Goal: Task Accomplishment & Management: Complete application form

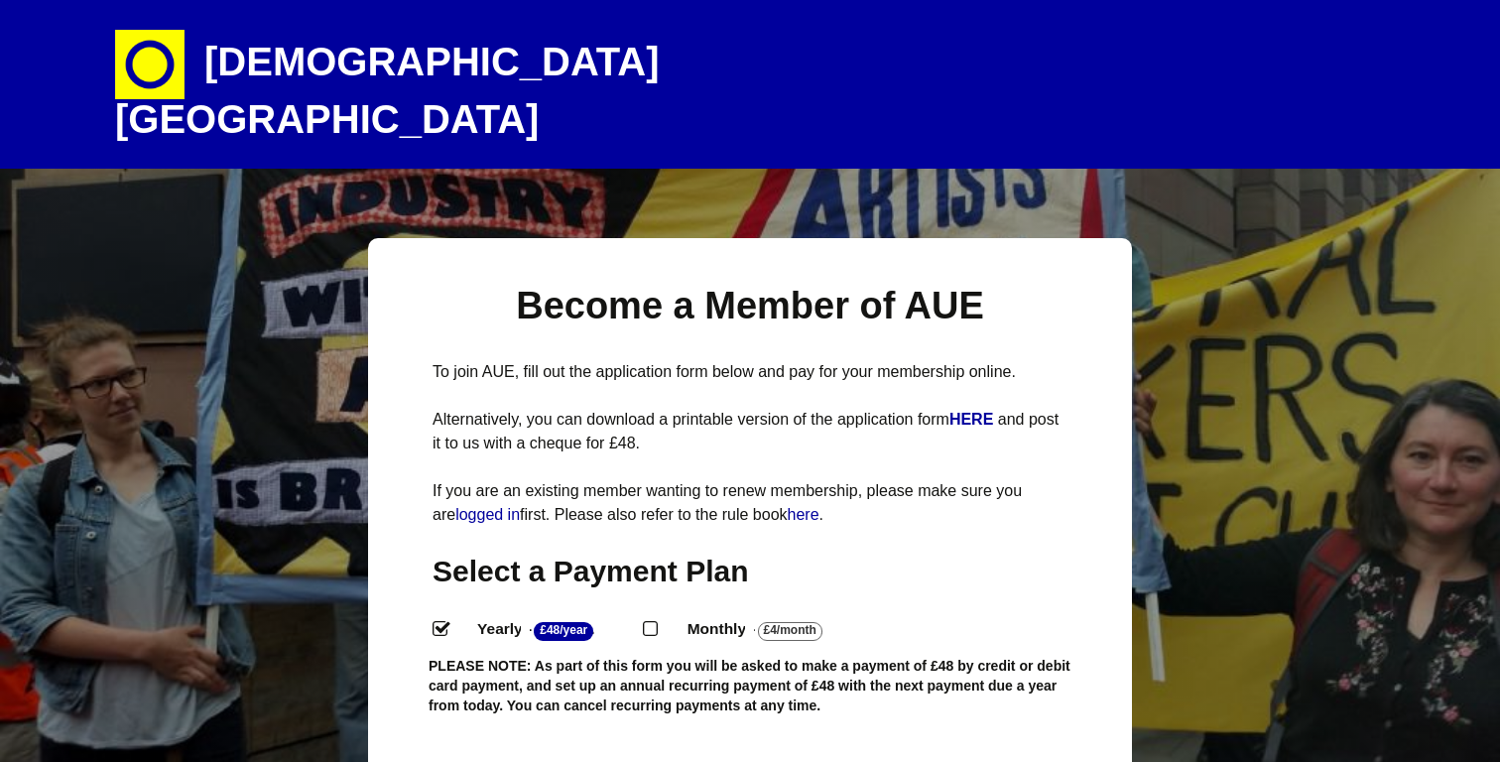
select select "2"
select select "[GEOGRAPHIC_DATA]"
select select
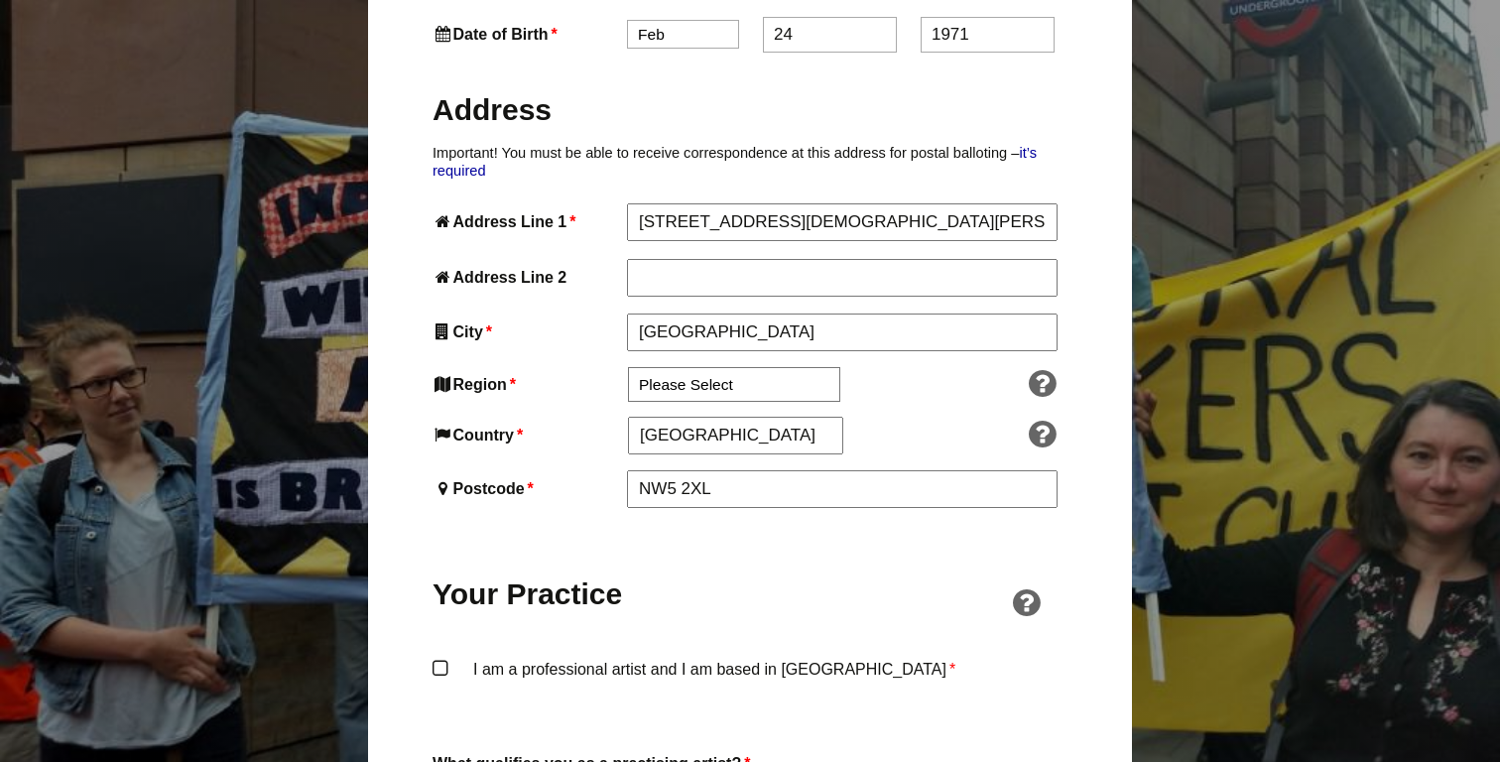
click at [449, 656] on label "I am a professional artist and I am based in England *" at bounding box center [749, 686] width 635 height 60
click at [0, 0] on input "I am a professional artist and I am based in England *" at bounding box center [0, 0] width 0 height 0
click at [719, 656] on label "I am a professional artist and I am based in England *" at bounding box center [749, 686] width 635 height 60
click at [0, 0] on input "I am a professional artist and I am based in England *" at bounding box center [0, 0] width 0 height 0
click at [707, 656] on label "I am a professional artist and I am based in England *" at bounding box center [749, 686] width 635 height 60
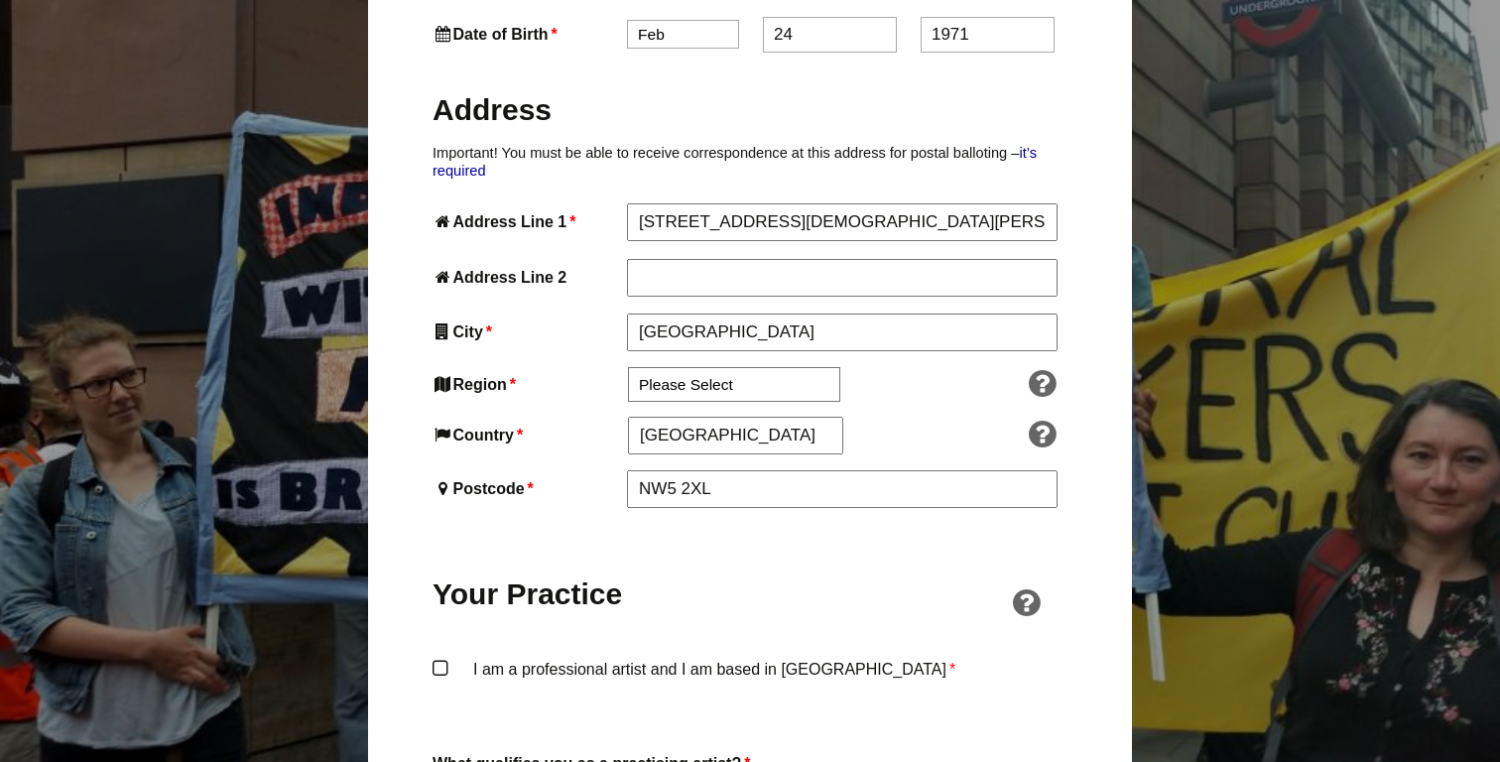
click at [0, 0] on input "I am a professional artist and I am based in England *" at bounding box center [0, 0] width 0 height 0
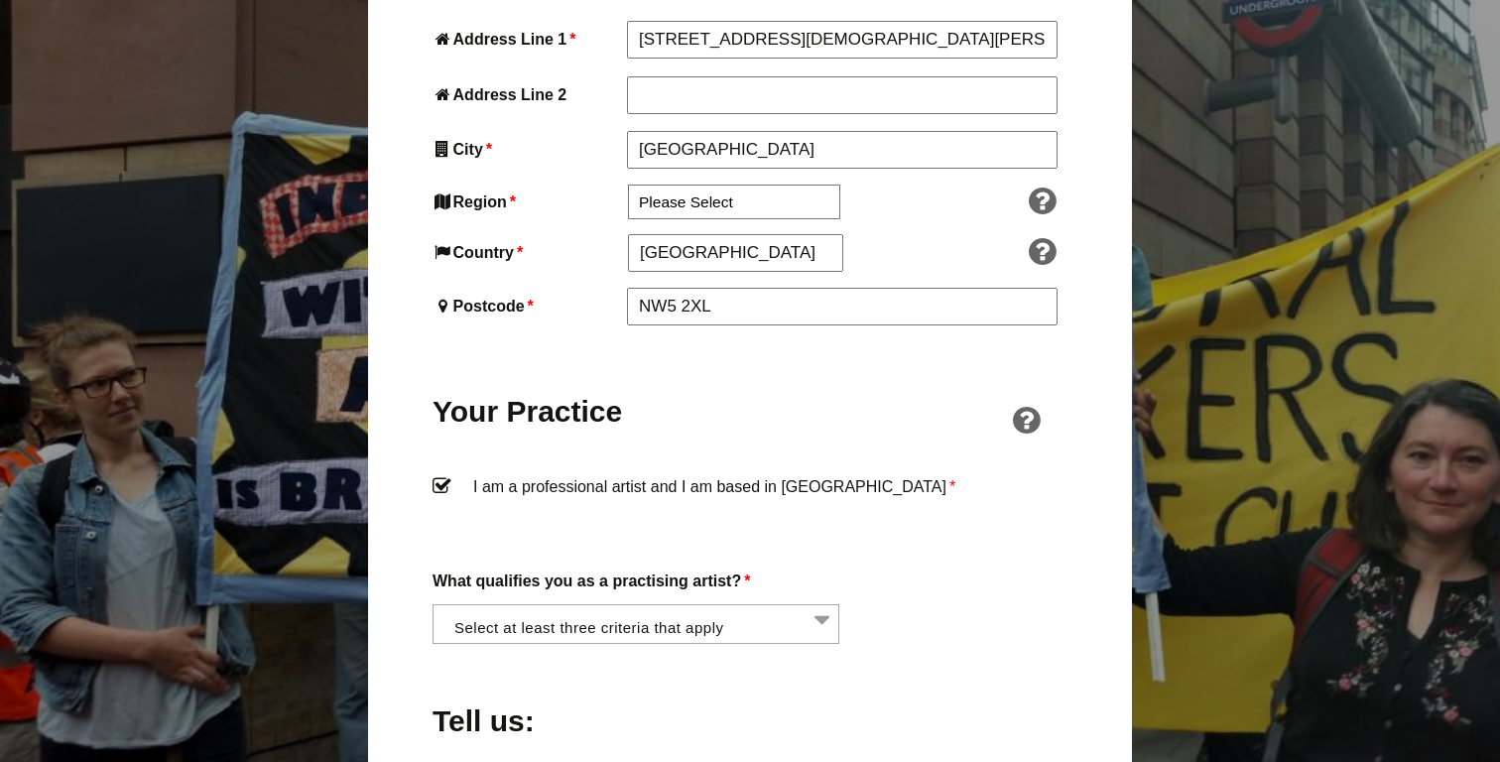
scroll to position [1230, 0]
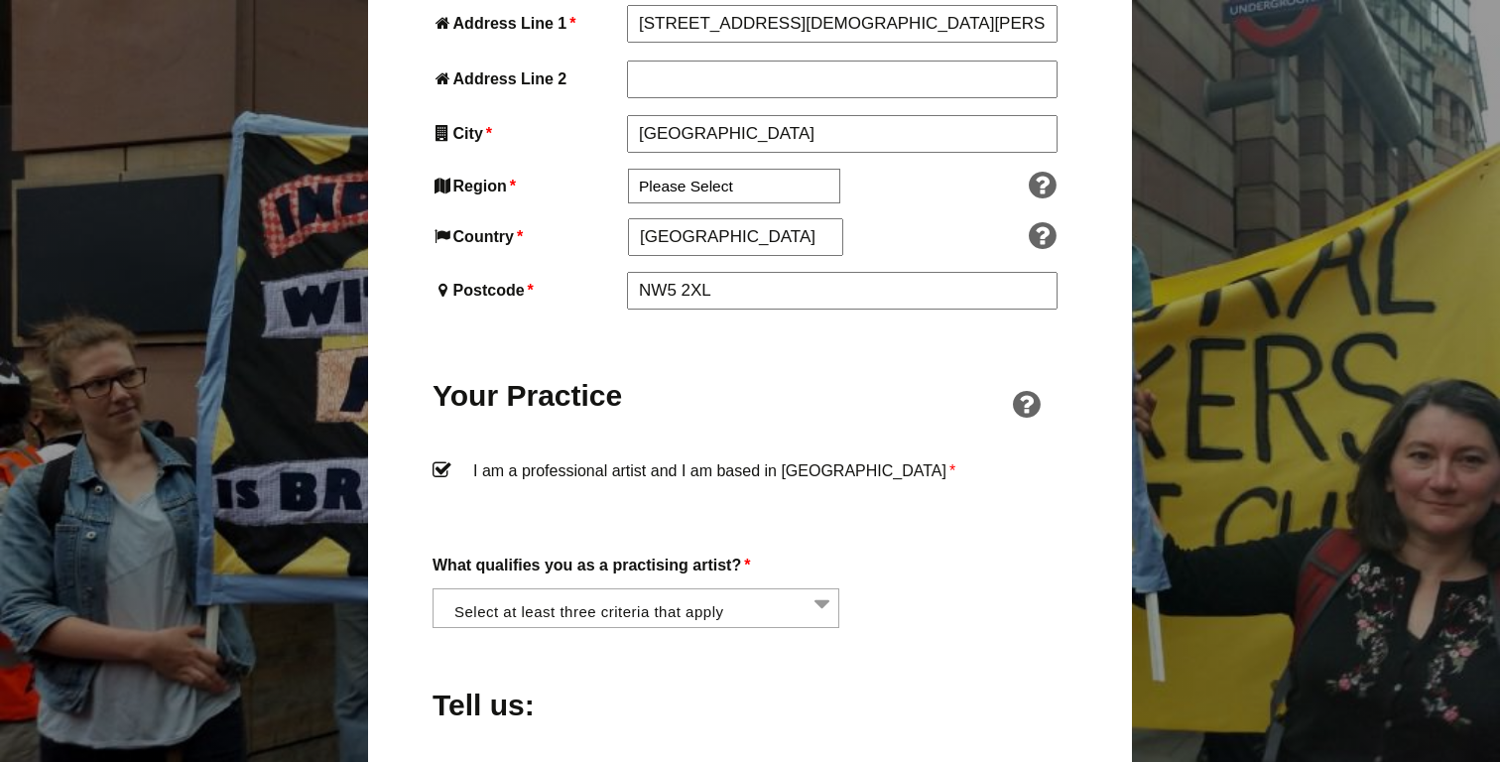
click at [735, 589] on li at bounding box center [641, 606] width 407 height 34
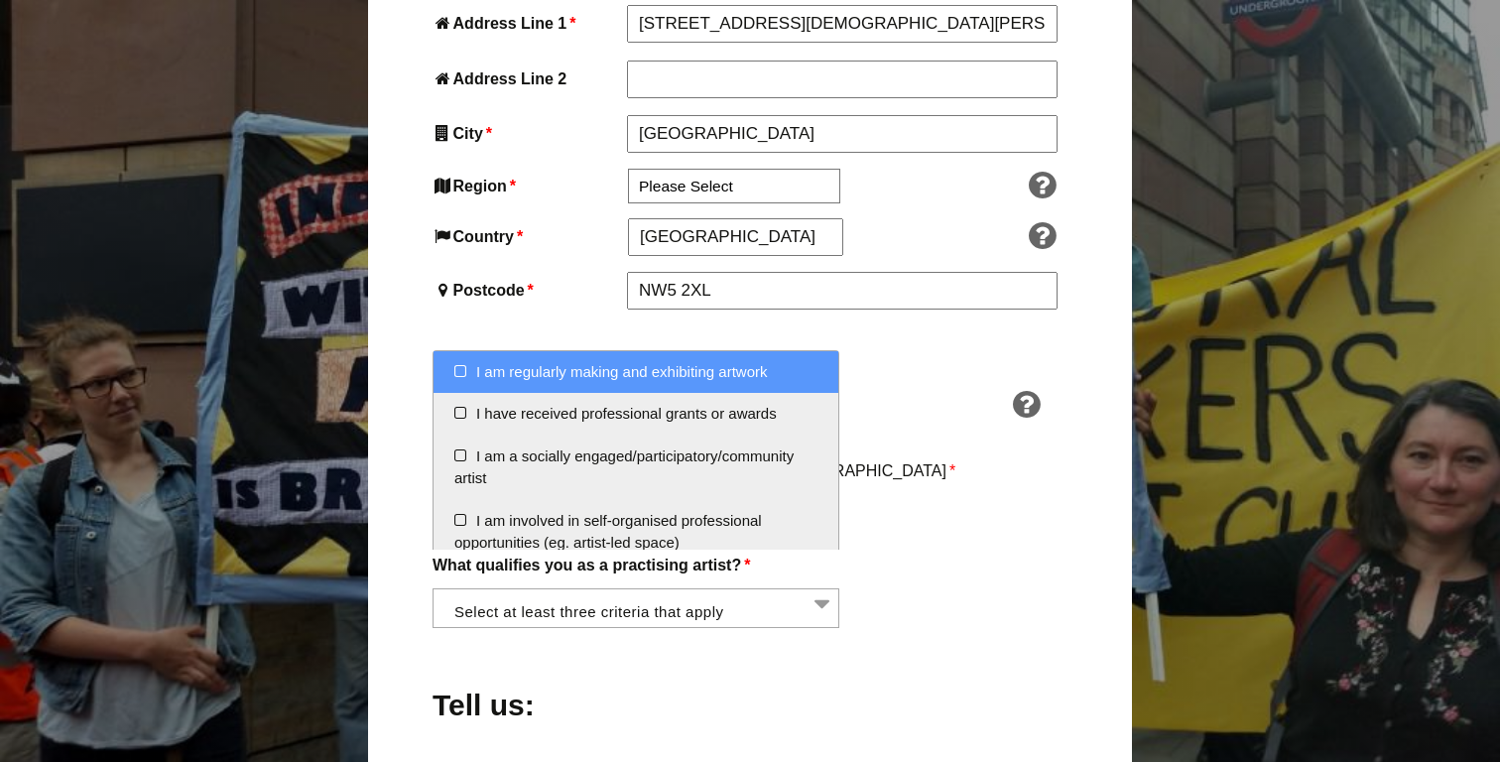
click at [718, 375] on li "I am regularly making and exhibiting artwork" at bounding box center [635, 372] width 405 height 43
select select "regularly_making_and_exhibiting_artwork"
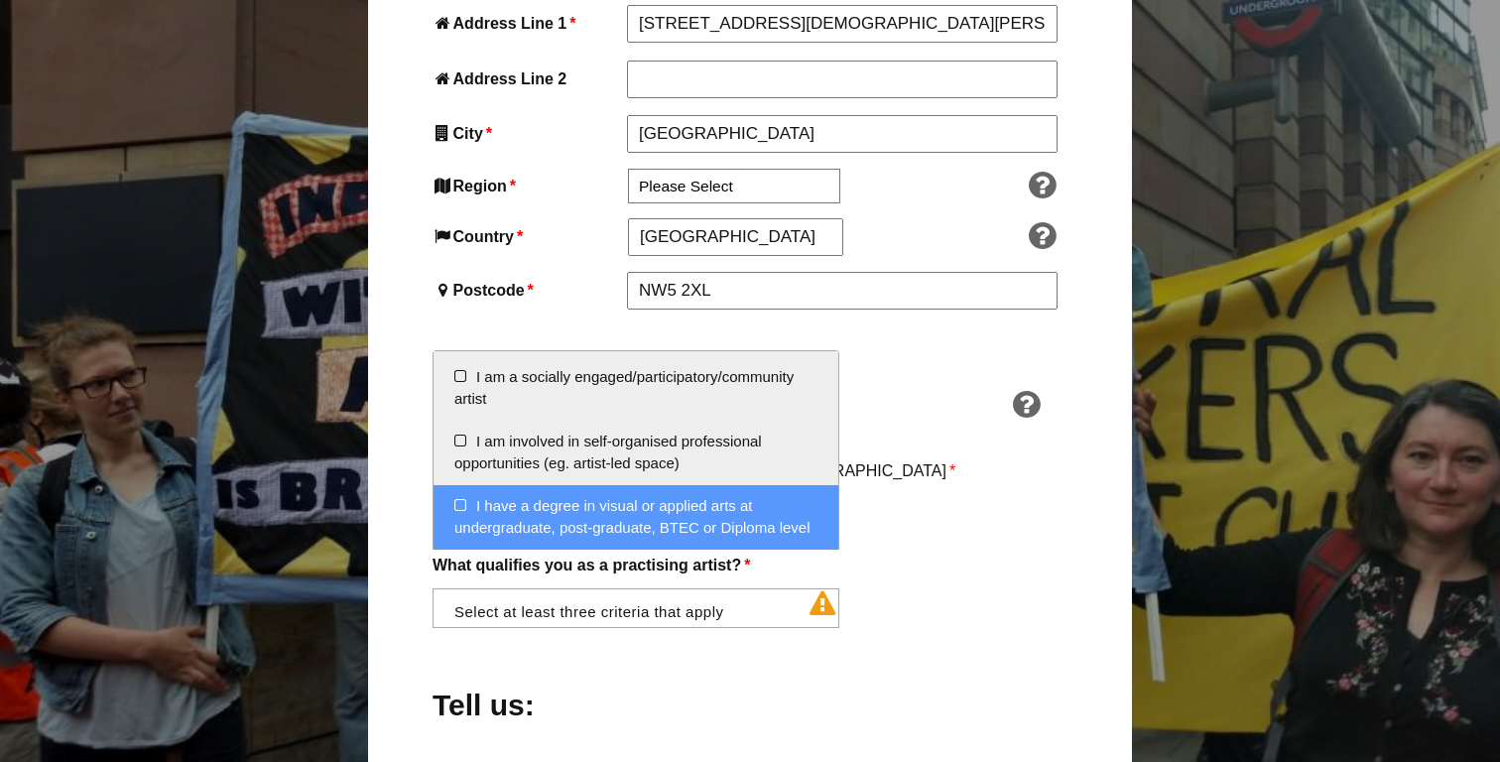
scroll to position [119, 0]
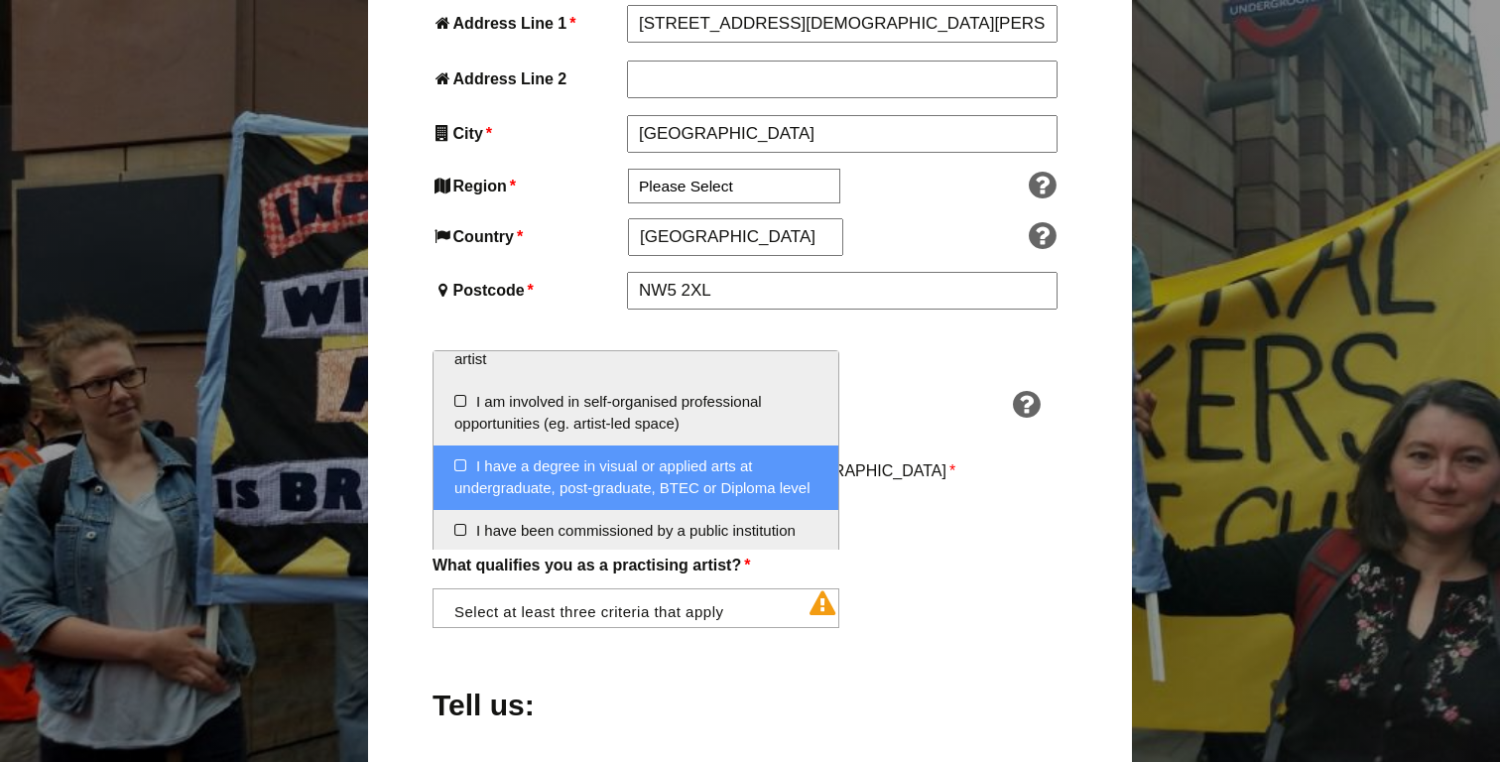
click at [676, 470] on li "I have a degree in visual or applied arts at undergraduate, post-graduate, BTEC…" at bounding box center [635, 477] width 405 height 64
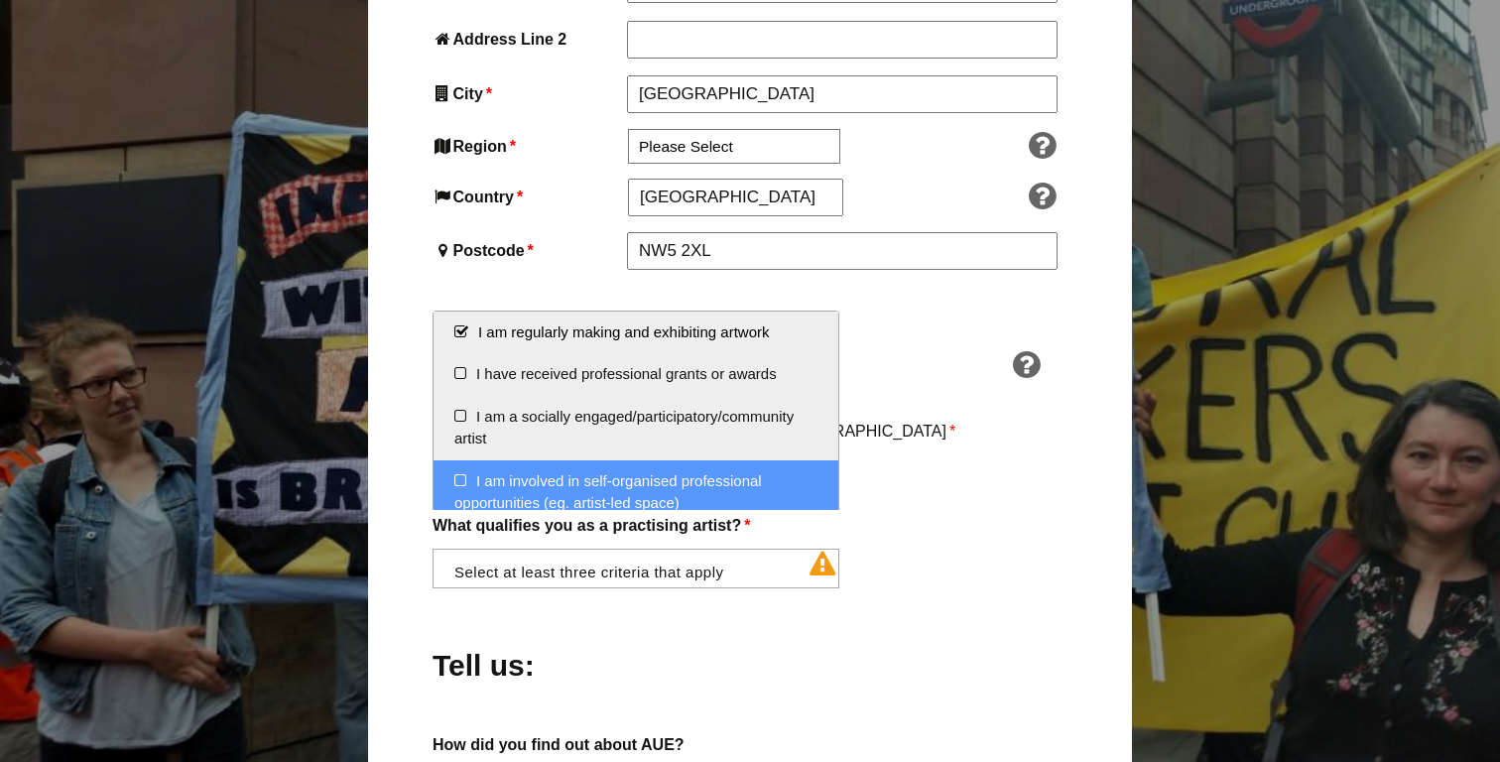
scroll to position [1230, 0]
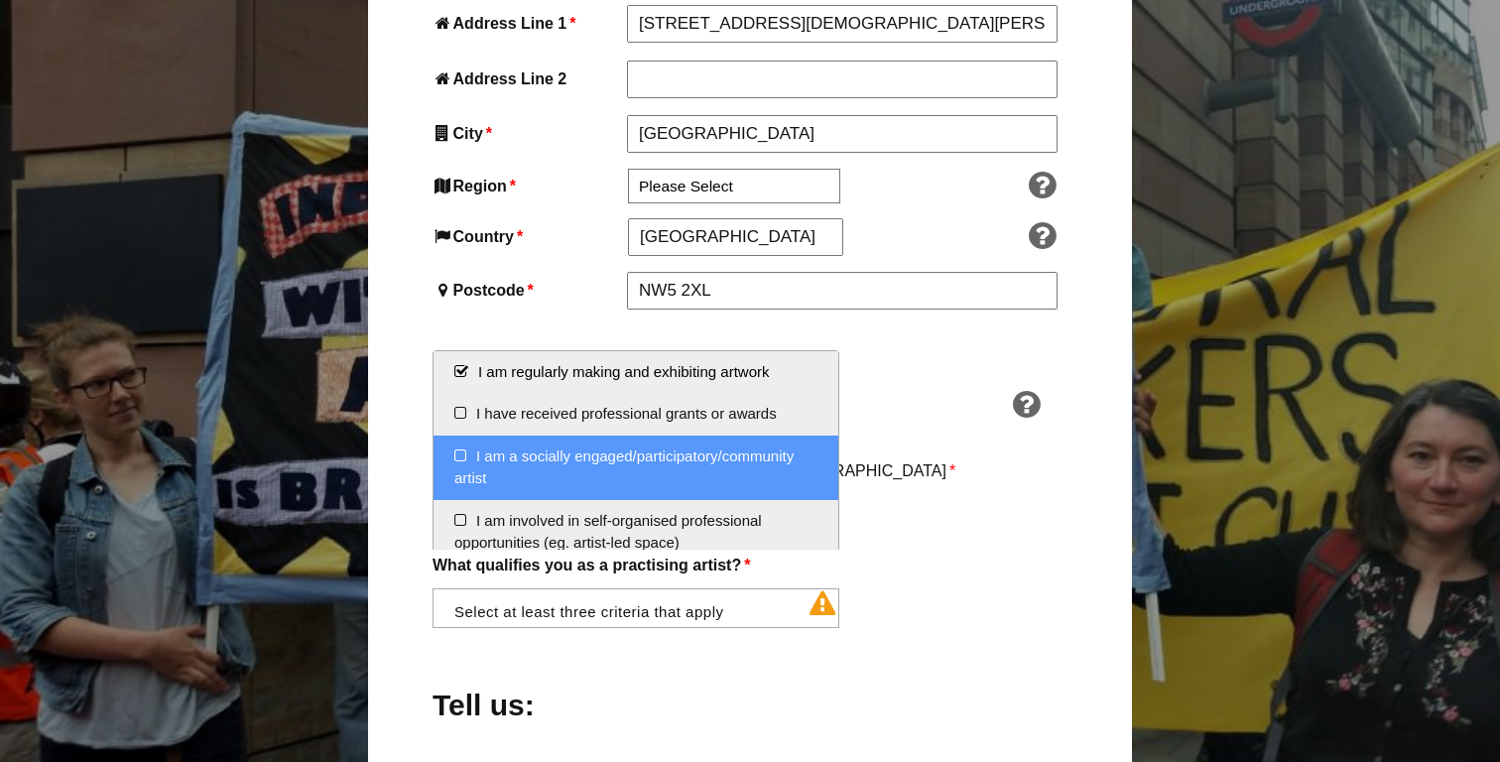
click at [608, 459] on li "I am a socially engaged/participatory/community artist" at bounding box center [635, 467] width 405 height 64
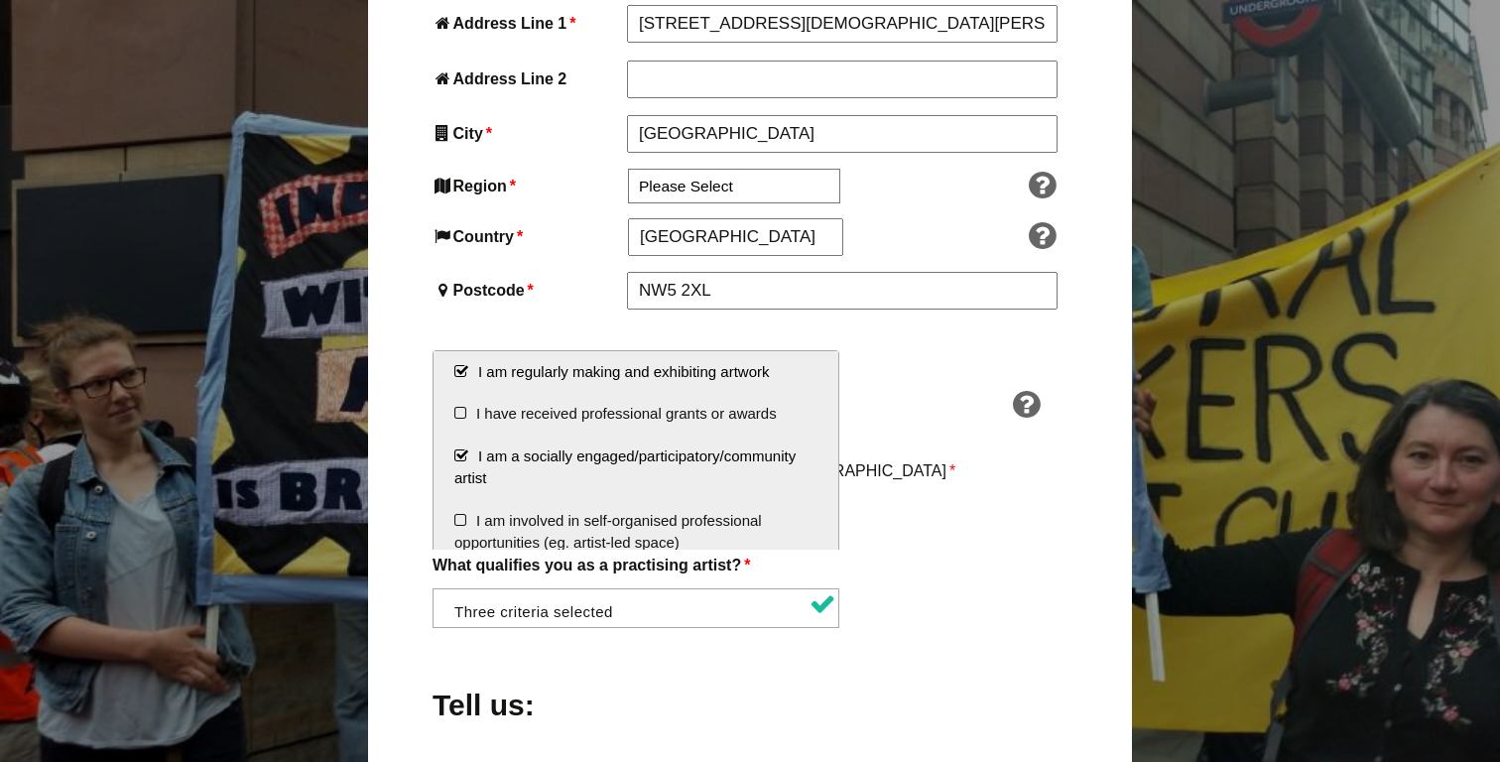
click at [949, 496] on div "About You Name * Kerry First * Kerry Sharpe Last Email * kerrysharpe@mac.com Pa…" at bounding box center [749, 436] width 635 height 1815
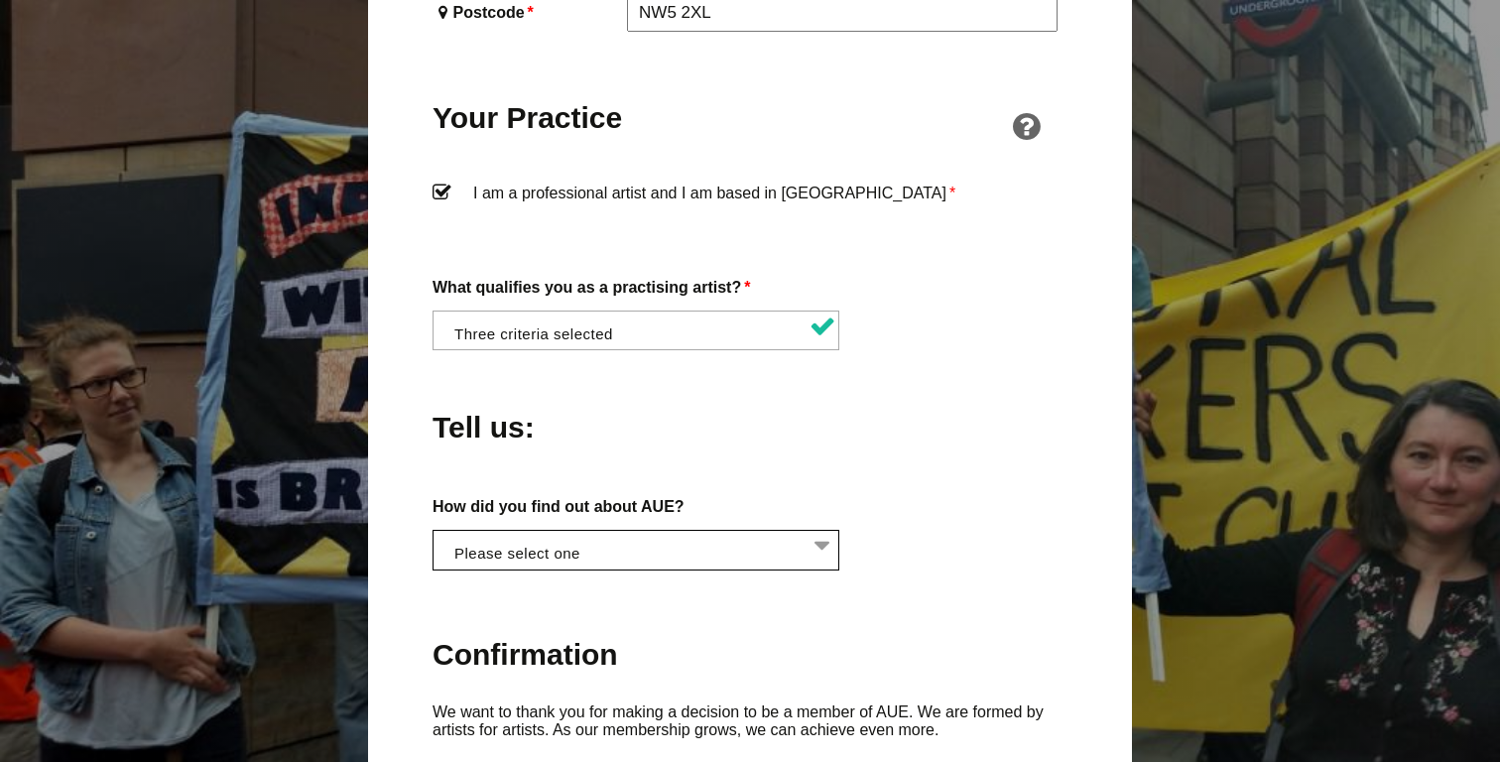
scroll to position [0, 1]
click at [831, 531] on li at bounding box center [640, 548] width 407 height 34
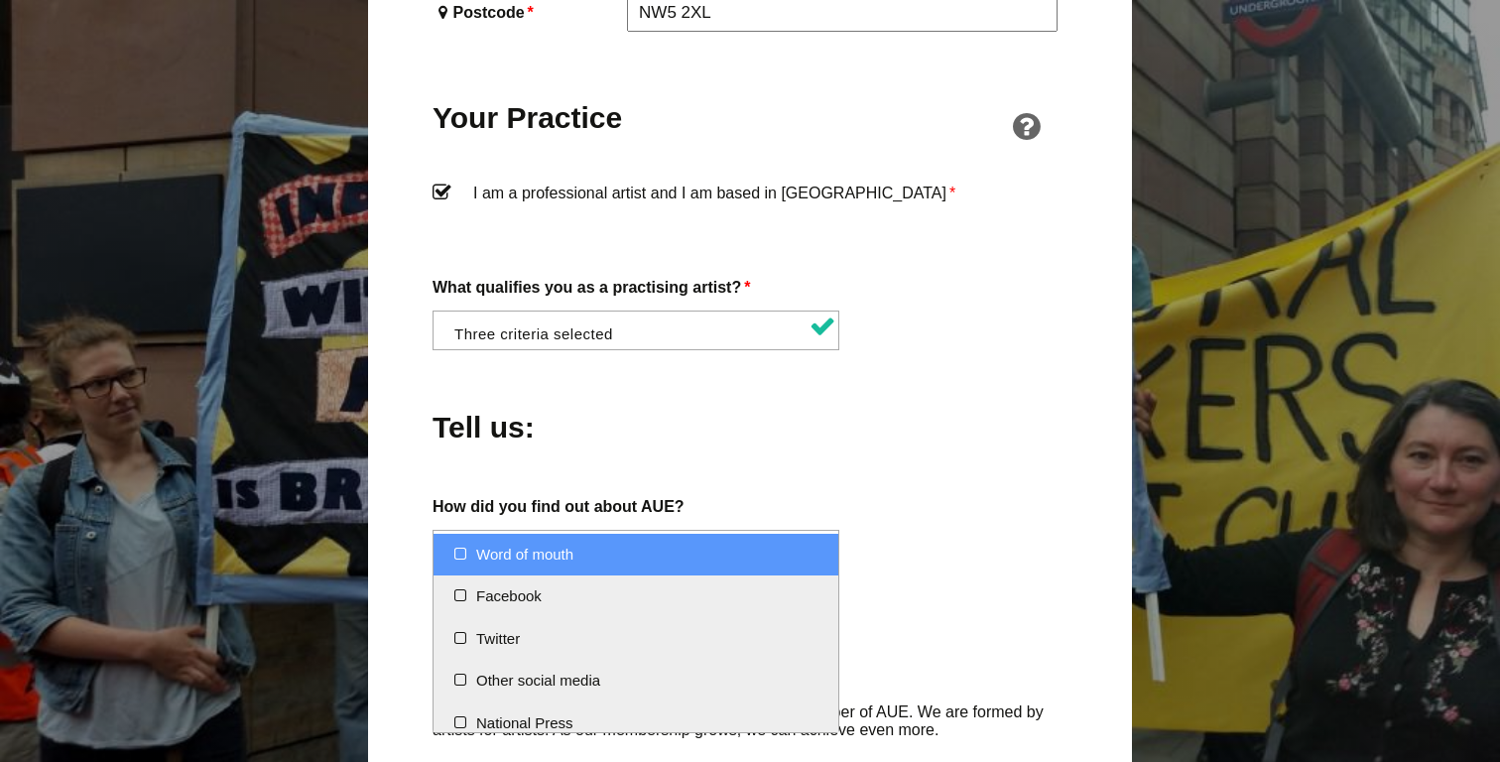
select select "Word of mouth"
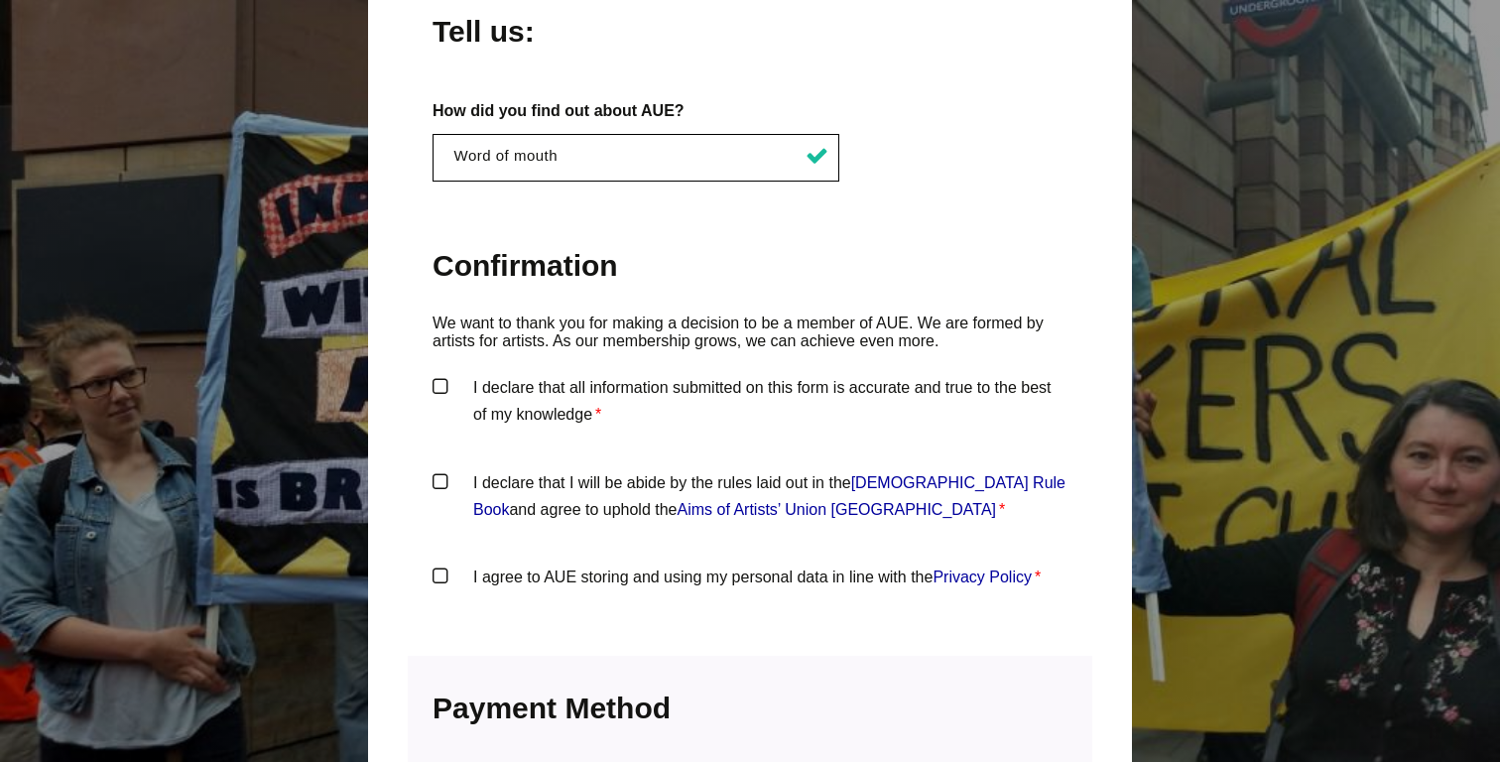
scroll to position [1944, 0]
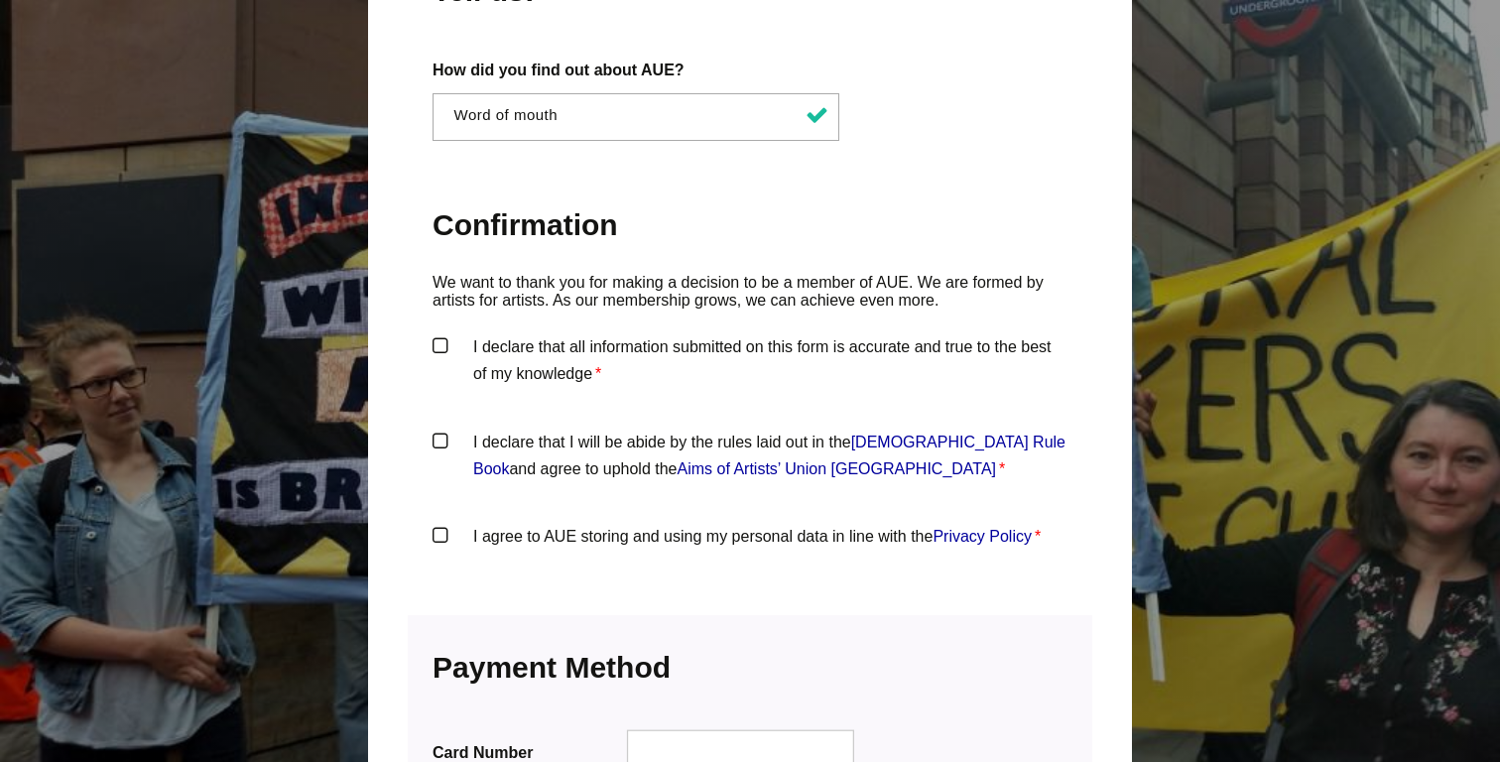
click at [445, 333] on label "I declare that all information submitted on this form is accurate and true to t…" at bounding box center [749, 363] width 635 height 60
click at [0, 0] on input "I declare that all information submitted on this form is accurate and true to t…" at bounding box center [0, 0] width 0 height 0
click at [441, 428] on label "I declare that I will be abide by the rules laid out in the Artists' Union Engl…" at bounding box center [749, 458] width 635 height 60
click at [0, 0] on input "I declare that I will be abide by the rules laid out in the Artists' Union Engl…" at bounding box center [0, 0] width 0 height 0
click at [438, 523] on label "I agree to AUE storing and using my personal data in line with the Privacy Poli…" at bounding box center [749, 553] width 635 height 60
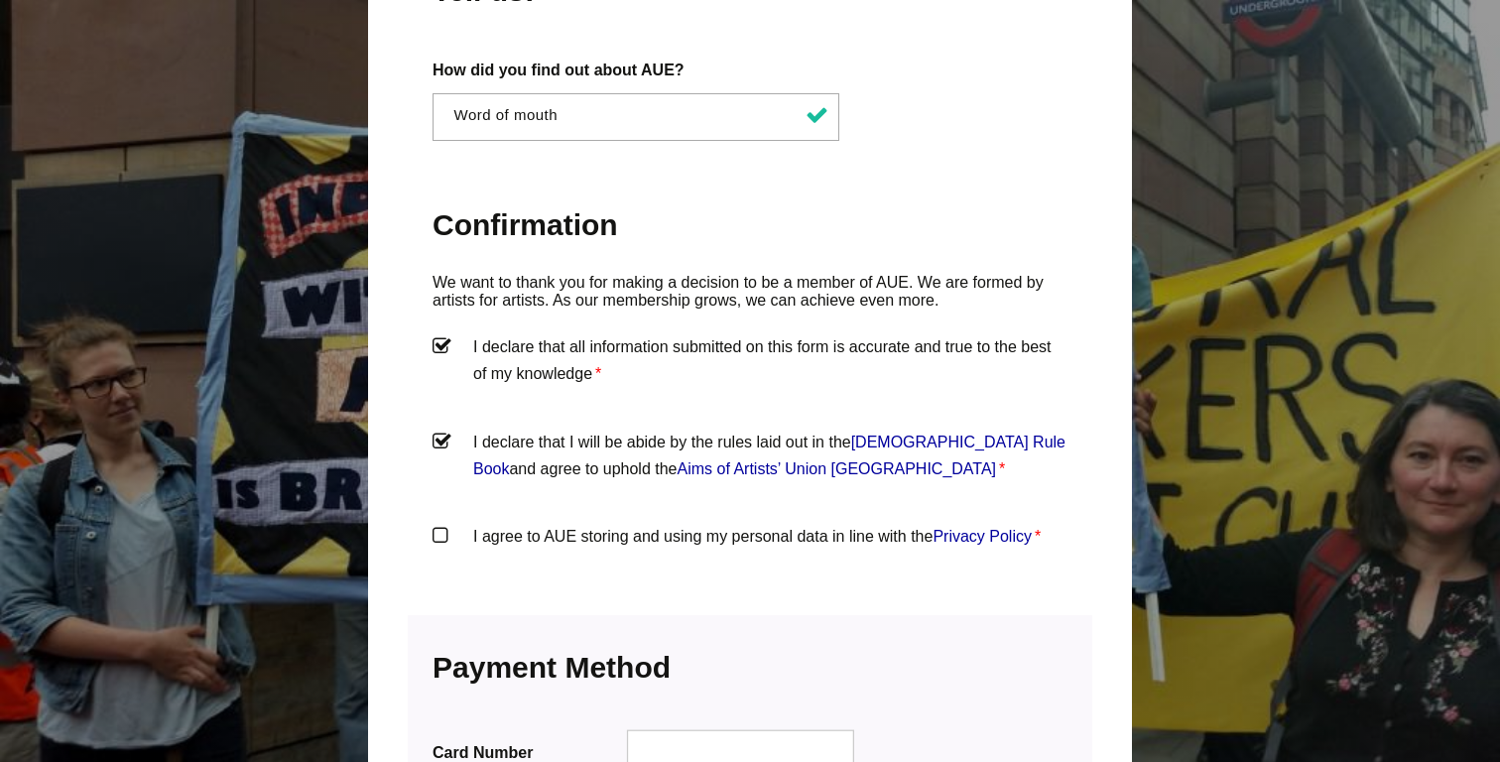
click at [0, 0] on input "I agree to AUE storing and using my personal data in line with the Privacy Poli…" at bounding box center [0, 0] width 0 height 0
click at [968, 638] on h3 "Payment Information We accept all major credit cards" at bounding box center [749, 669] width 635 height 63
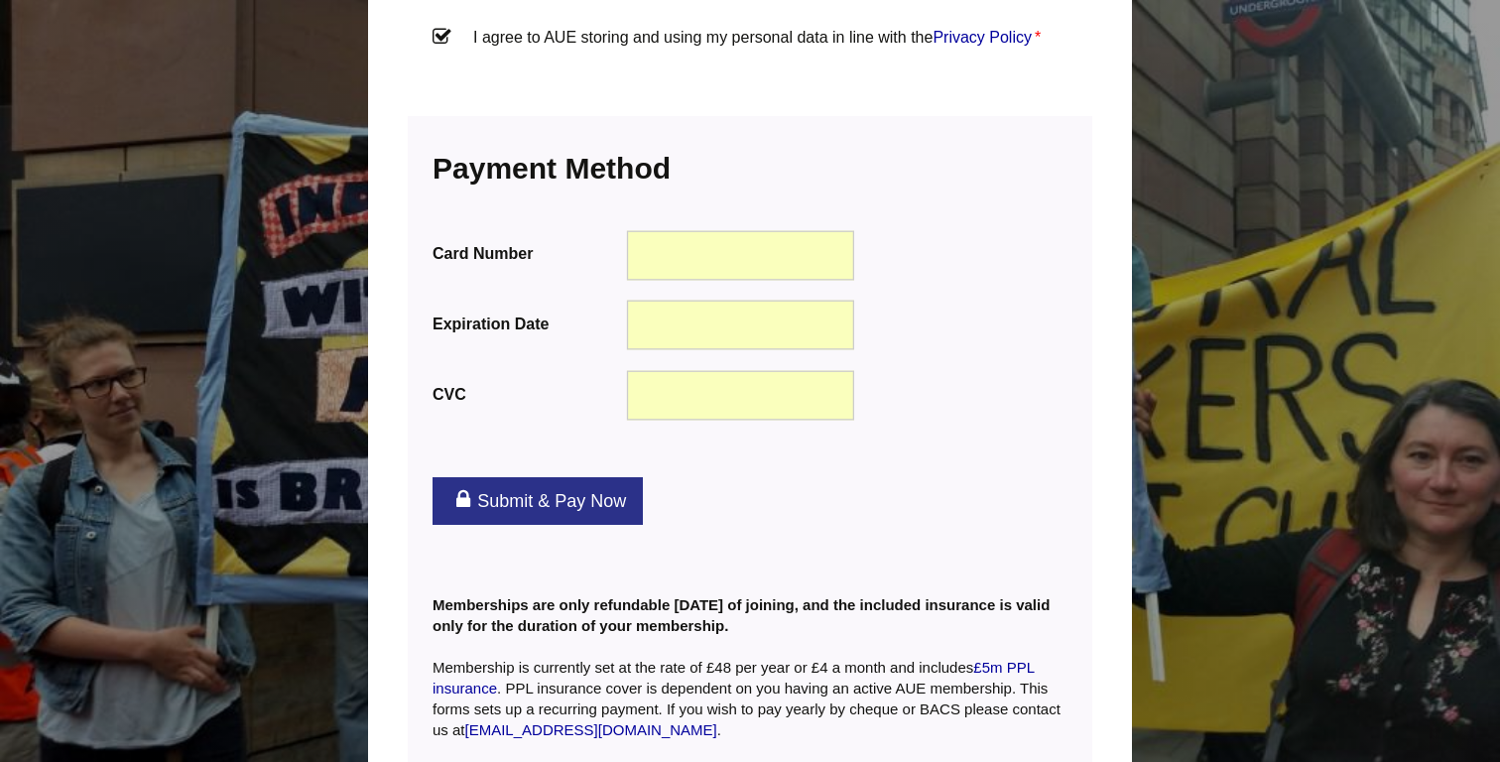
scroll to position [2460, 0]
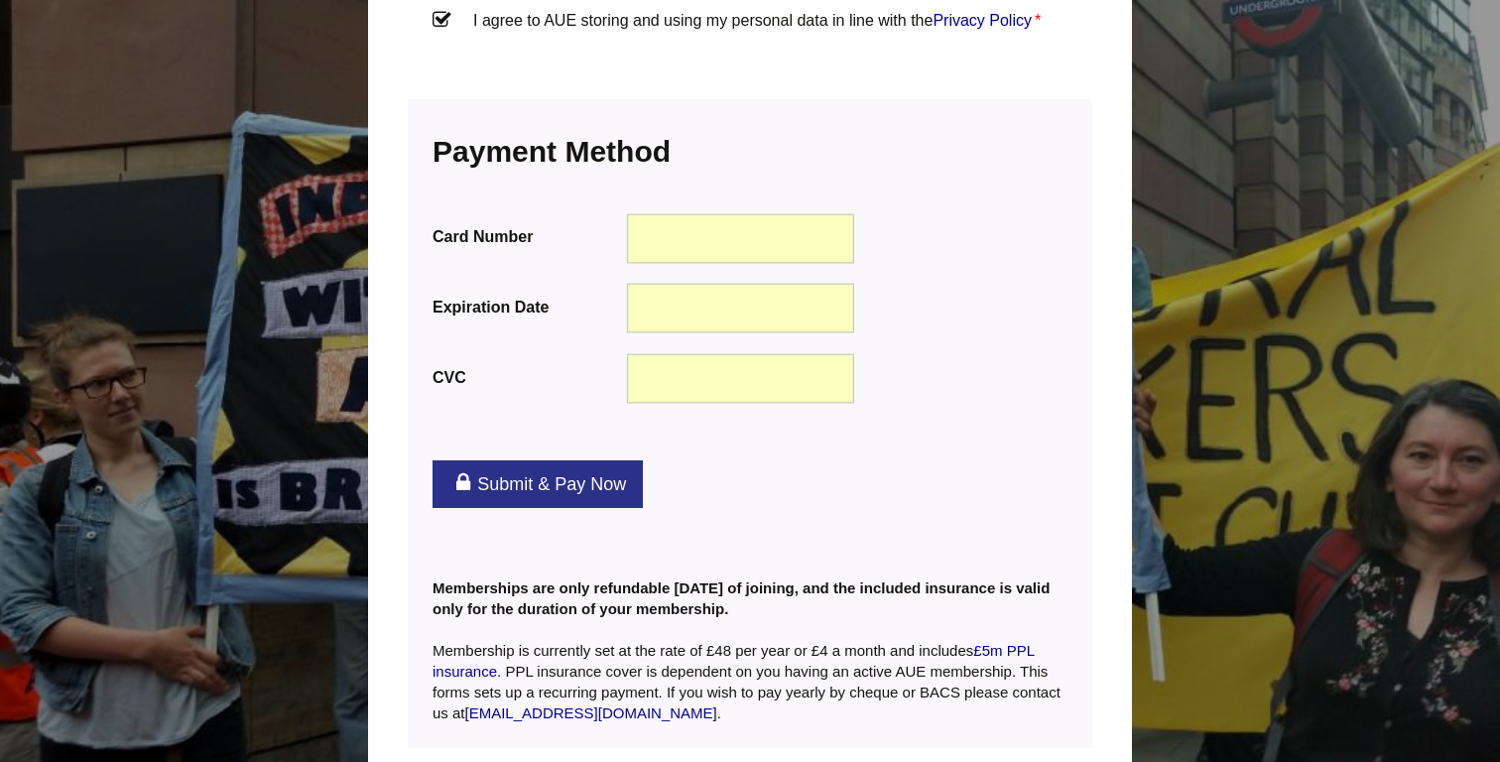
click at [588, 461] on link "Submit & Pay Now" at bounding box center [537, 484] width 210 height 48
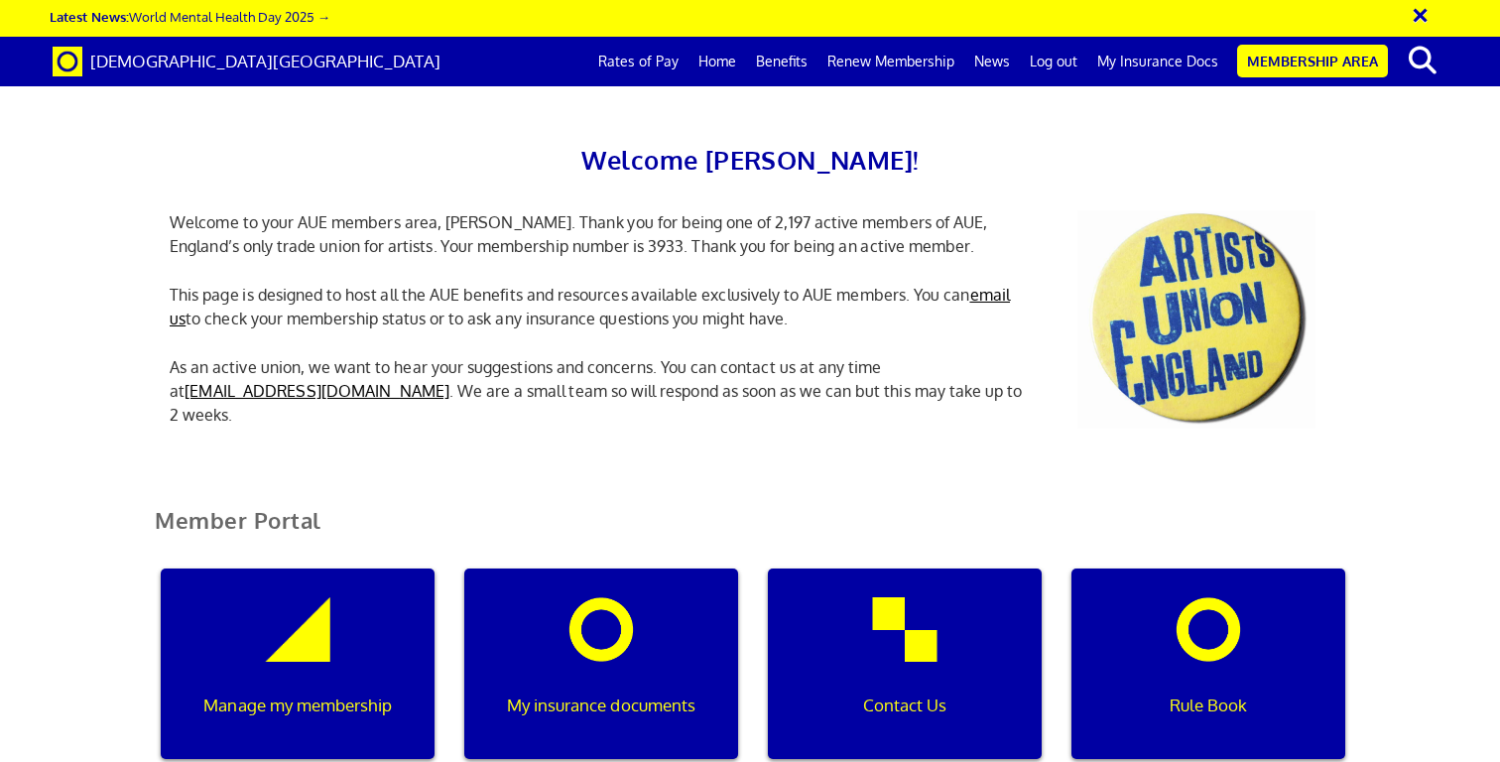
scroll to position [0, 6]
click at [583, 706] on p "My insurance documents" at bounding box center [601, 705] width 246 height 26
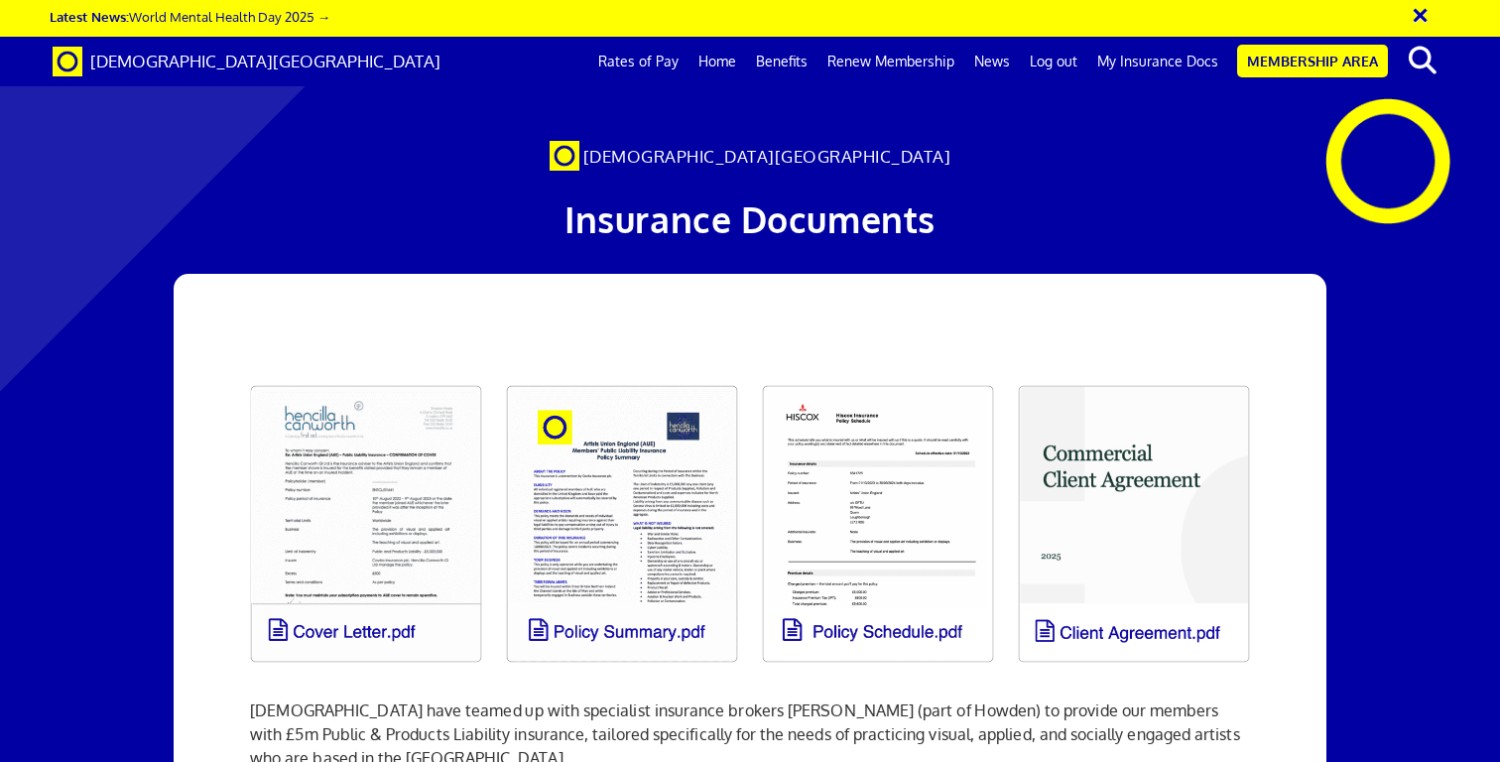
scroll to position [0, 14]
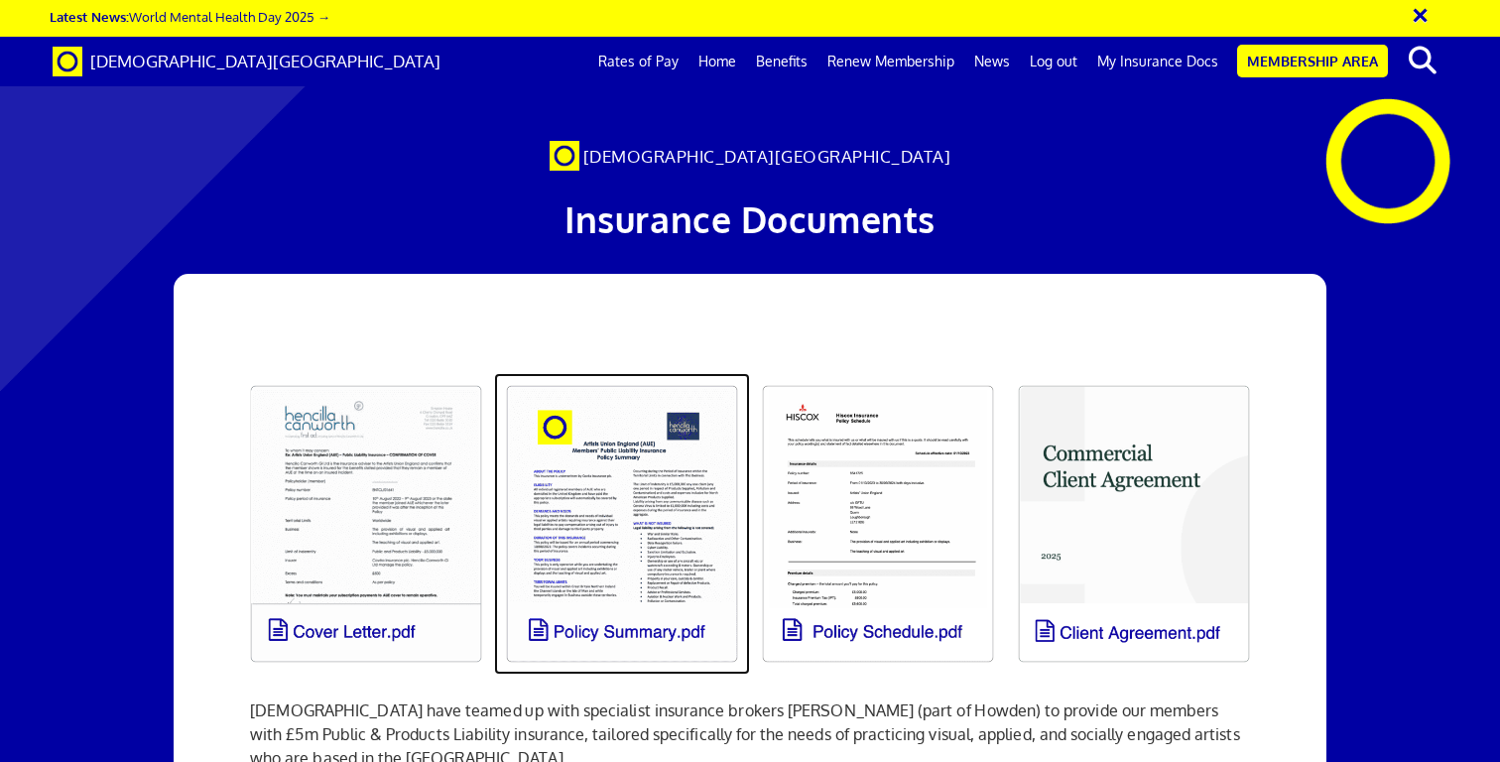
click at [578, 510] on link at bounding box center [622, 524] width 256 height 302
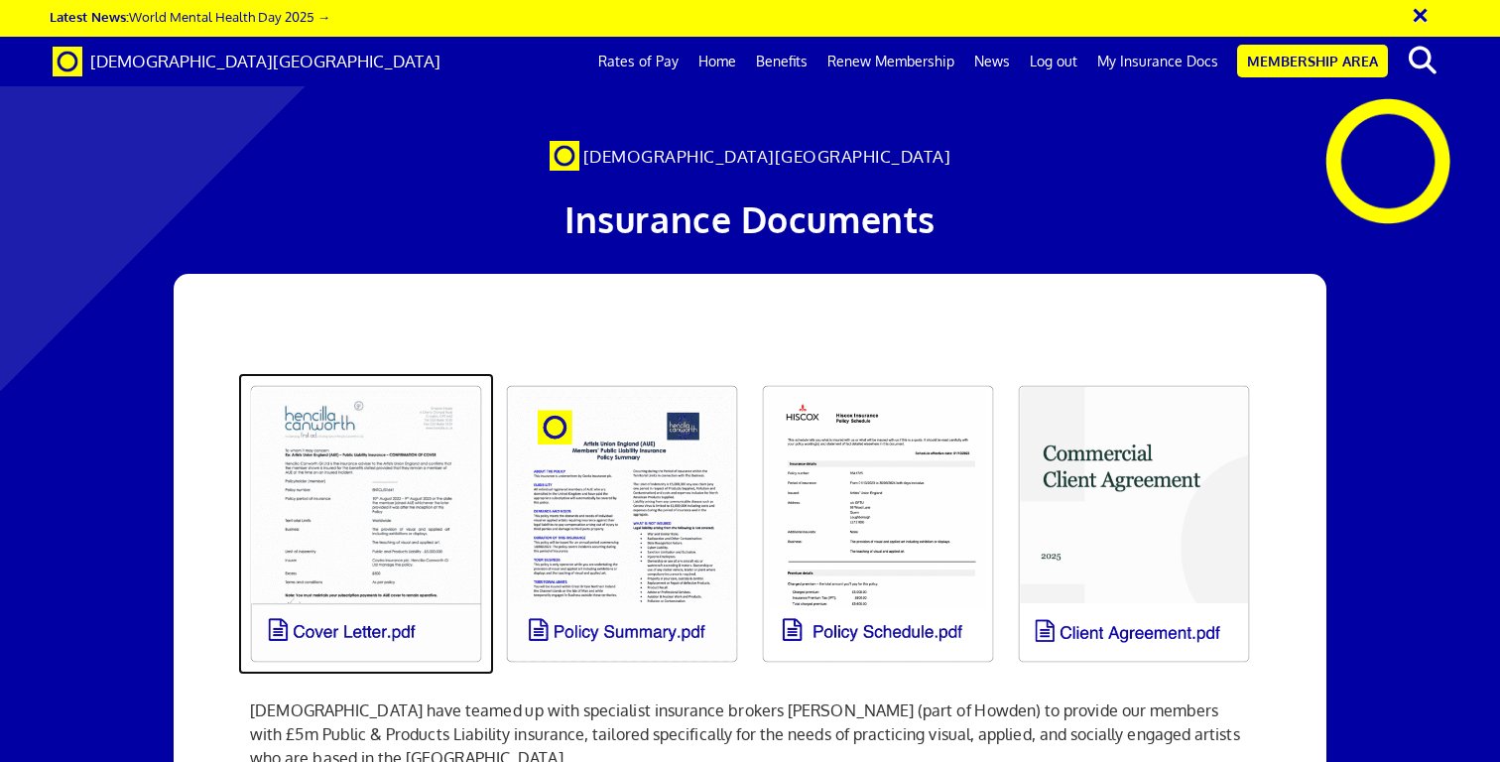
click at [413, 457] on link at bounding box center [366, 524] width 256 height 302
click at [413, 505] on link at bounding box center [366, 524] width 256 height 302
